Goal: Task Accomplishment & Management: Manage account settings

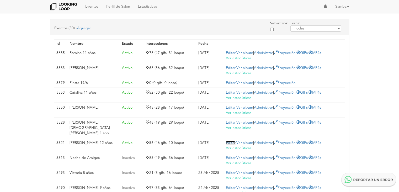
click at [230, 141] on link "Editar" at bounding box center [231, 143] width 10 height 4
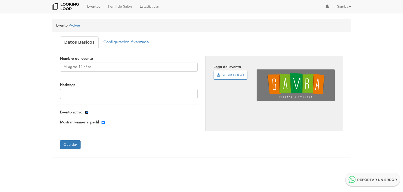
click at [85, 111] on input "Evento activo" at bounding box center [86, 112] width 3 height 3
checkbox input "false"
click at [76, 142] on button "Guardar" at bounding box center [70, 144] width 20 height 9
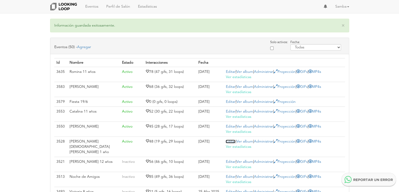
click at [231, 139] on link "Editar" at bounding box center [231, 141] width 10 height 4
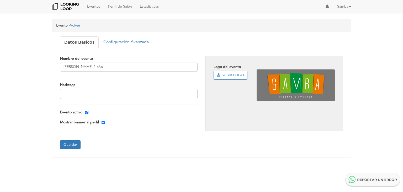
click at [84, 110] on div "Evento activo" at bounding box center [129, 112] width 138 height 6
drag, startPoint x: 86, startPoint y: 111, endPoint x: 86, endPoint y: 120, distance: 8.7
click at [87, 112] on input "Evento activo" at bounding box center [86, 112] width 3 height 3
checkbox input "false"
click at [76, 140] on button "Guardar" at bounding box center [70, 144] width 20 height 9
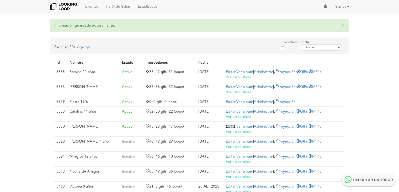
click at [230, 127] on link "Editar" at bounding box center [231, 126] width 10 height 4
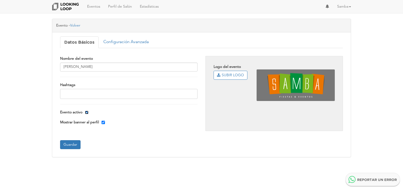
click at [87, 111] on input "Evento activo" at bounding box center [86, 112] width 3 height 3
checkbox input "false"
click at [75, 144] on button "Guardar" at bounding box center [70, 144] width 20 height 9
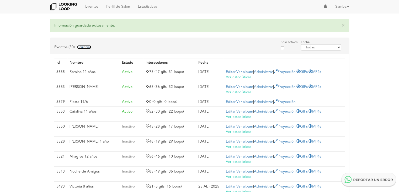
click at [84, 46] on link "Agregar" at bounding box center [84, 47] width 14 height 4
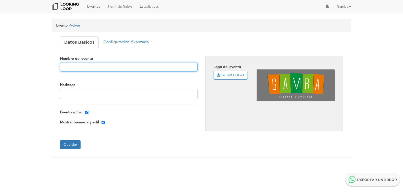
drag, startPoint x: 115, startPoint y: 64, endPoint x: 112, endPoint y: 63, distance: 3.8
click at [115, 64] on input "text" at bounding box center [129, 66] width 138 height 9
type input "1 añito Fede"
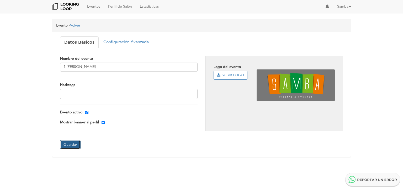
click at [72, 145] on button "Guardar" at bounding box center [70, 144] width 20 height 9
